Goal: Task Accomplishment & Management: Manage account settings

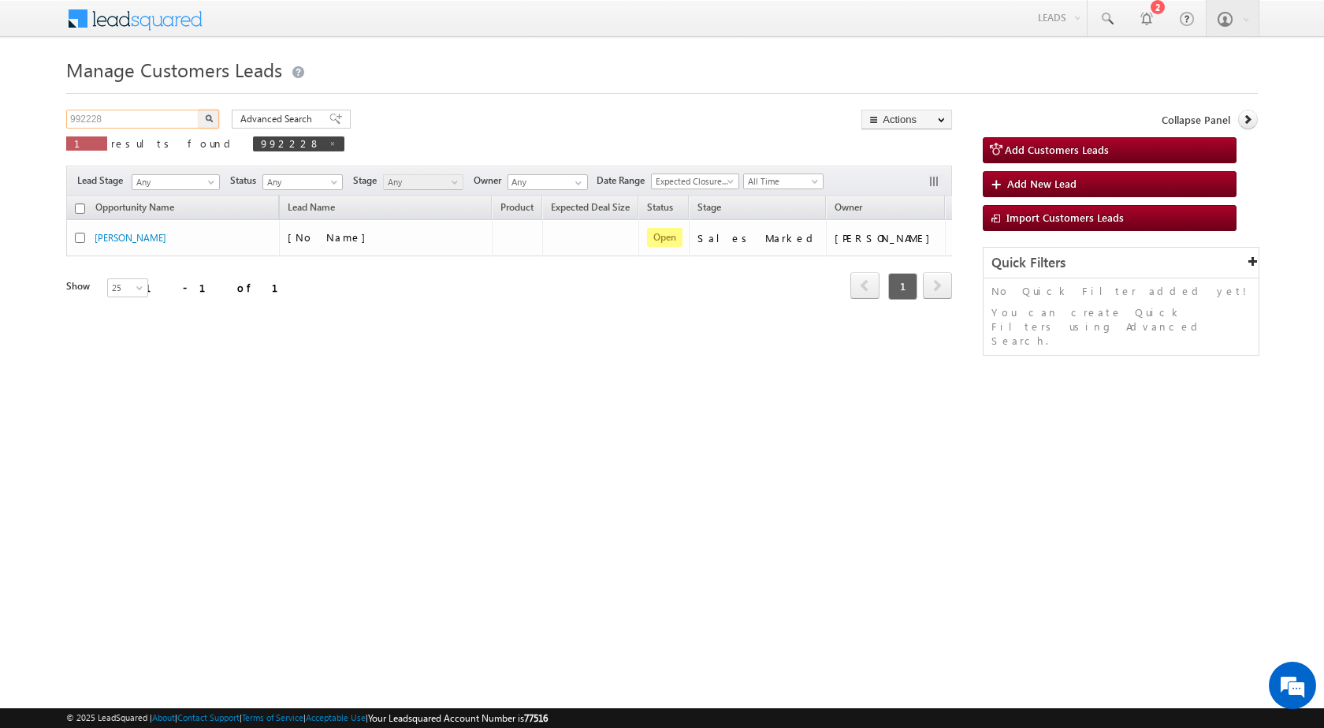
click at [87, 121] on input "992228" at bounding box center [133, 119] width 135 height 19
paste input "0602"
type input "990602"
click at [199, 110] on button "button" at bounding box center [209, 119] width 20 height 19
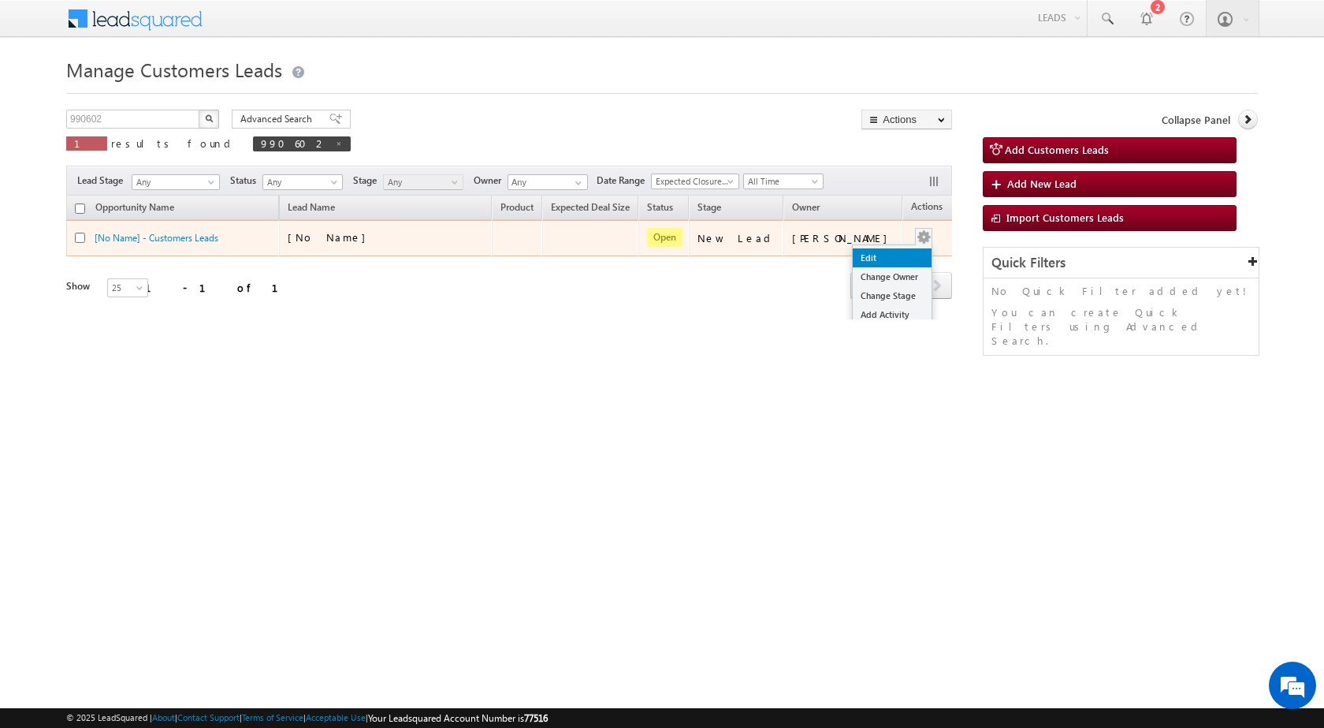
click at [866, 259] on link "Edit" at bounding box center [892, 257] width 79 height 19
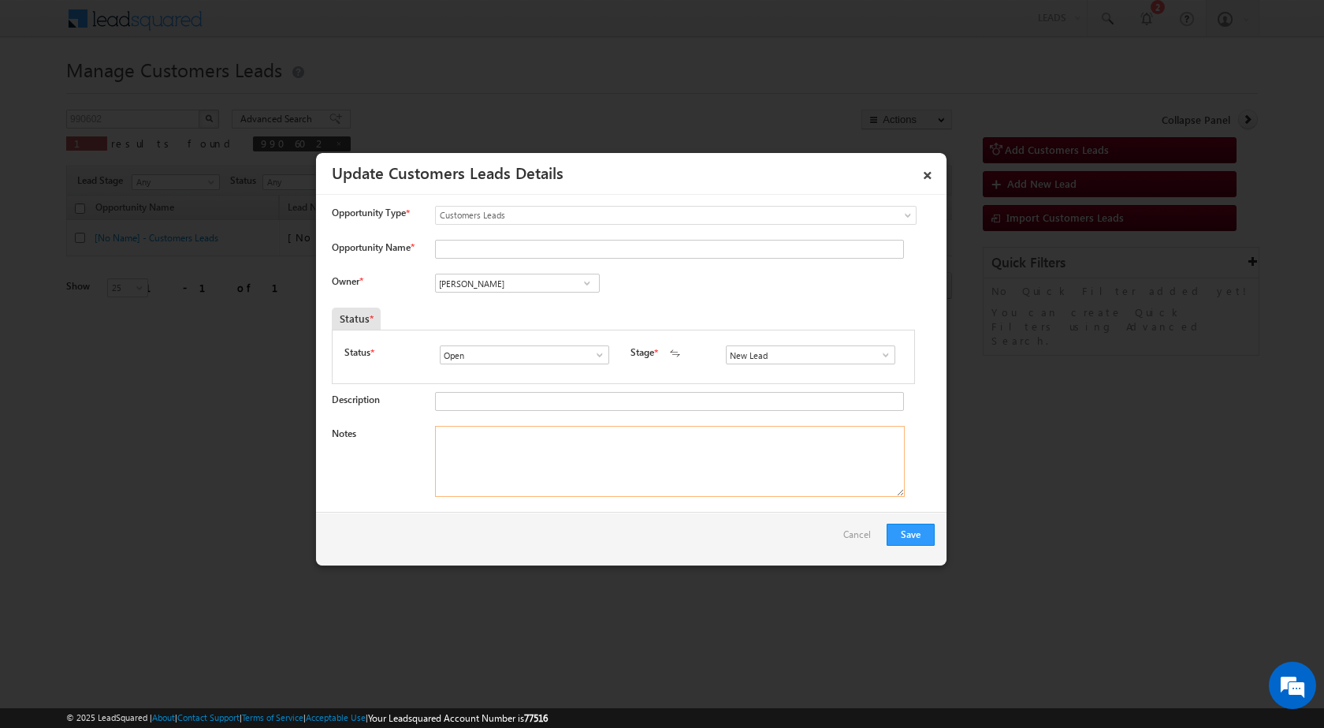
click at [618, 434] on textarea "Notes" at bounding box center [670, 461] width 470 height 71
paste textarea "990602 / [PERSON_NAME] / 8780641941 / CONSTRUCTION / OWNER - HUSBAND / [GEOGRAP…"
type textarea "990602 / [PERSON_NAME] / 8780641941 / CONSTRUCTION / OWNER - HUSBAND / [GEOGRAP…"
click at [883, 359] on span at bounding box center [886, 354] width 16 height 13
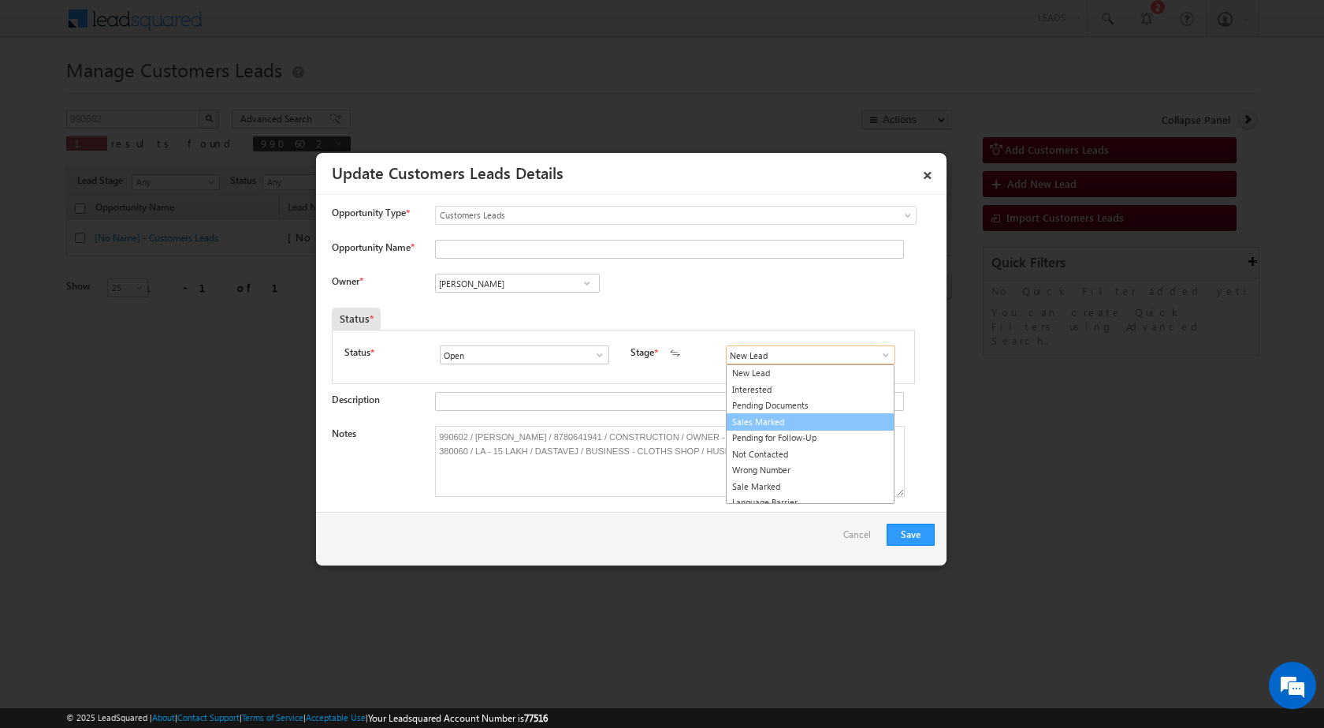
click at [792, 425] on link "Sales Marked" at bounding box center [810, 422] width 169 height 18
type input "Sales Marked"
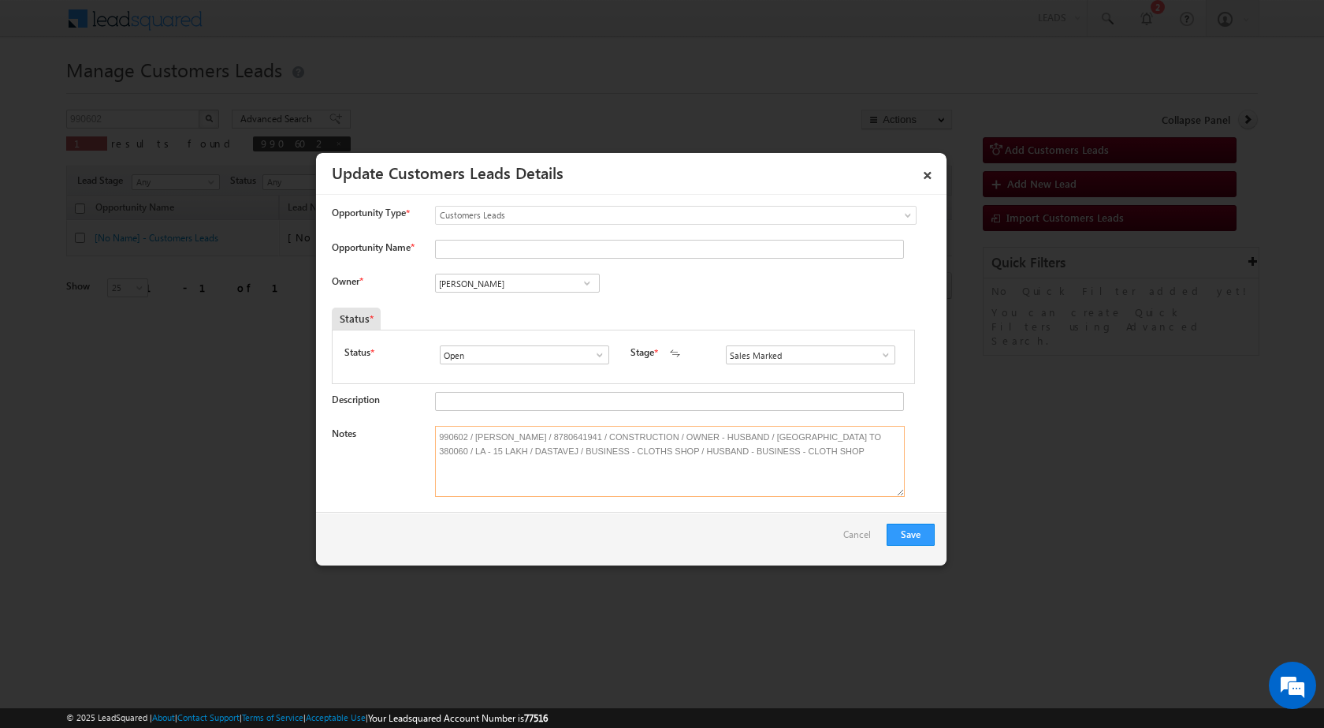
click at [503, 432] on textarea "990602 / [PERSON_NAME] / 8780641941 / CONSTRUCTION / OWNER - HUSBAND / [GEOGRAP…" at bounding box center [670, 461] width 470 height 71
drag, startPoint x: 475, startPoint y: 428, endPoint x: 538, endPoint y: 425, distance: 63.9
type textarea "990602 / [PERSON_NAME] / 8780641941 / CONSTRUCTION / OWNER - HUSBAND / [GEOGRAP…"
click at [517, 252] on input "Opportunity Name *" at bounding box center [669, 249] width 469 height 19
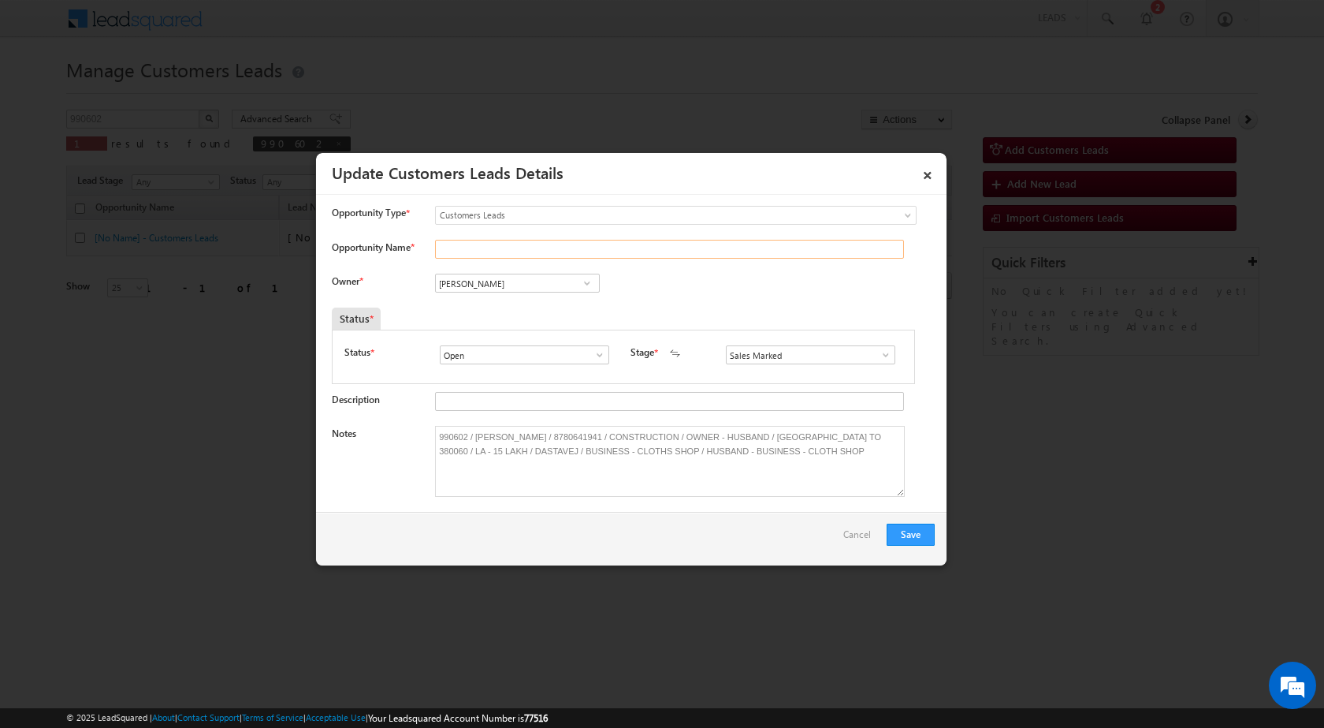
paste input "[PERSON_NAME]"
type input "[PERSON_NAME]"
click at [587, 289] on span at bounding box center [587, 283] width 16 height 13
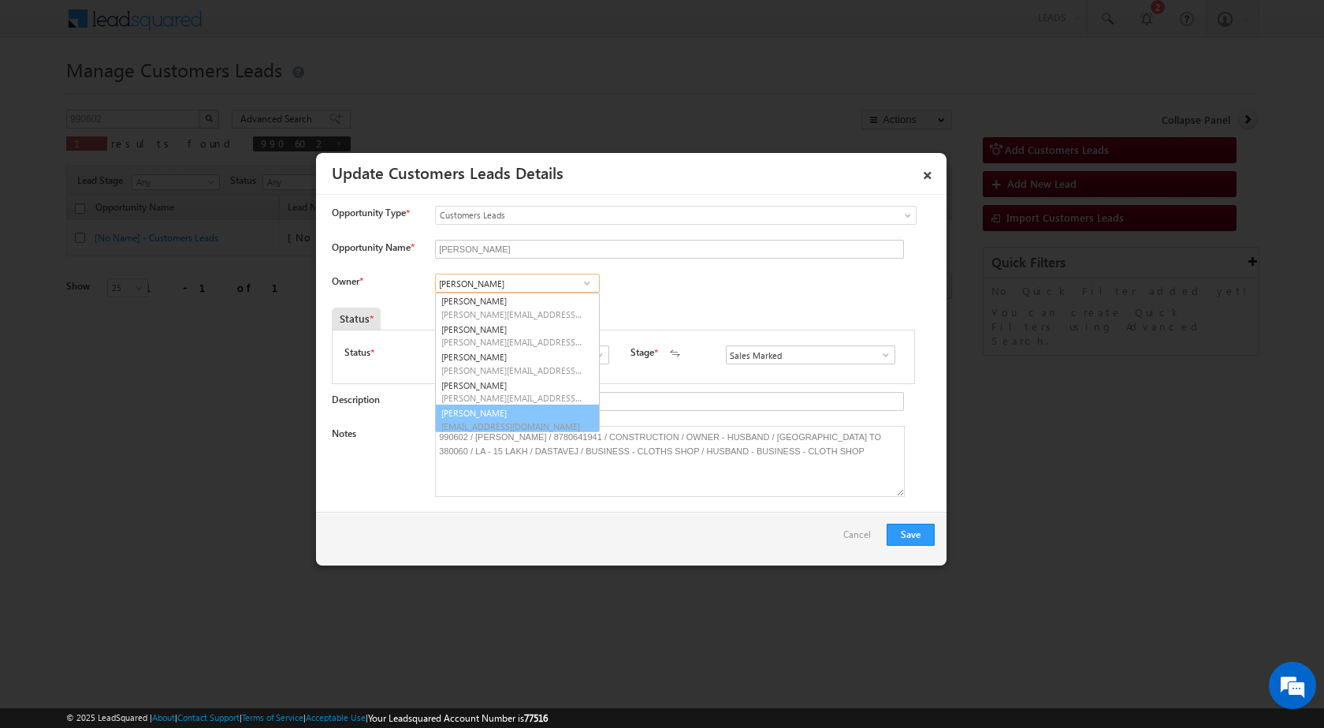
scroll to position [4, 0]
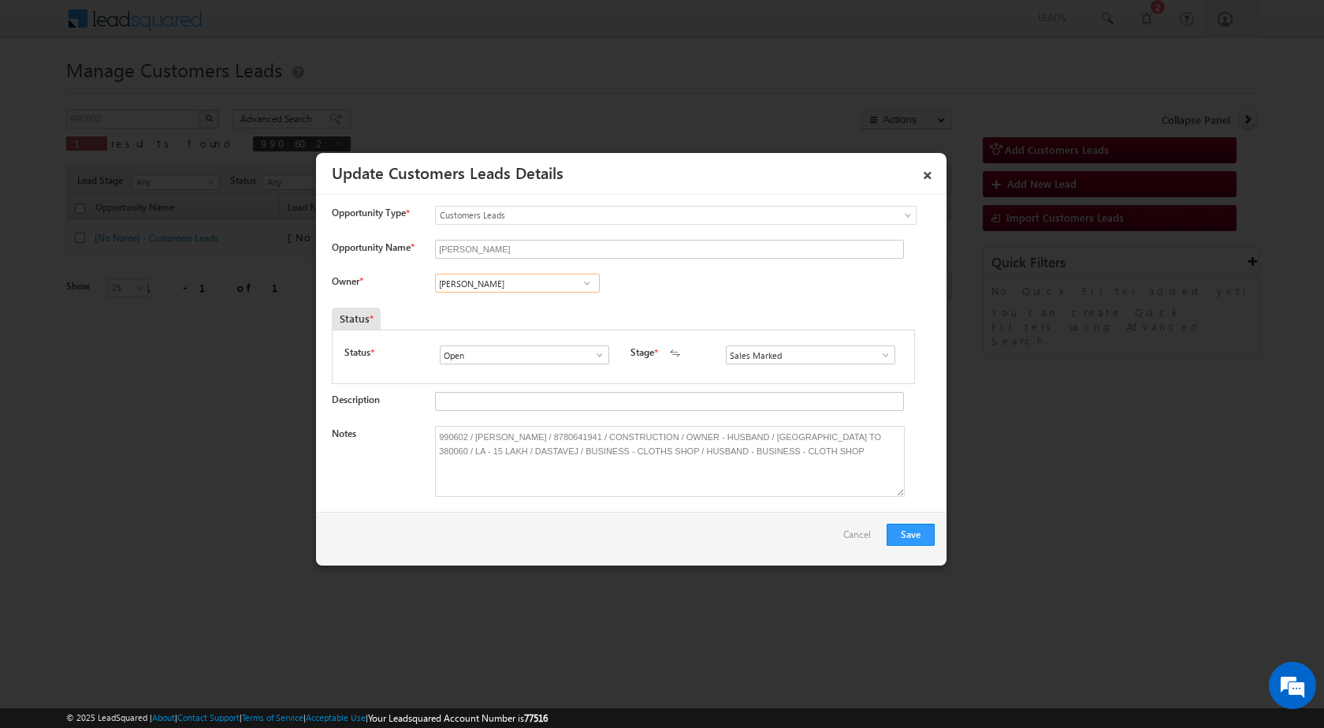
paste input "[EMAIL_ADDRESS][DOMAIN_NAME]"
click at [537, 303] on link "[PERSON_NAME] [PERSON_NAME][EMAIL_ADDRESS][DOMAIN_NAME]" at bounding box center [517, 307] width 165 height 30
type input "[PERSON_NAME]"
click at [915, 532] on button "Save" at bounding box center [911, 534] width 48 height 22
